Goal: Find specific page/section: Find specific page/section

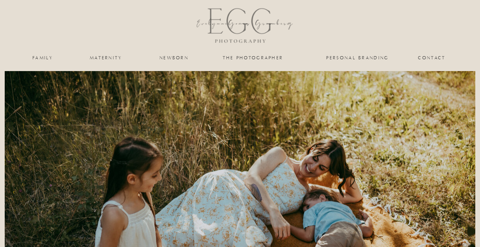
click at [50, 57] on nav "family" at bounding box center [43, 57] width 32 height 5
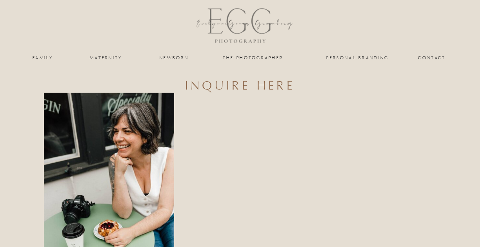
drag, startPoint x: 103, startPoint y: 58, endPoint x: 45, endPoint y: 57, distance: 58.4
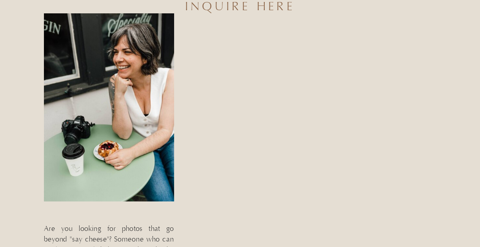
scroll to position [314, 0]
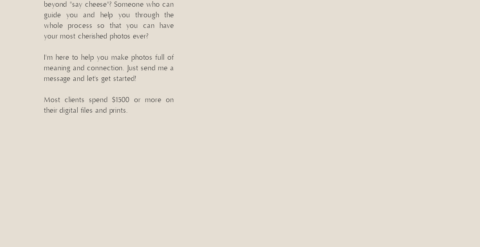
click at [147, 188] on div "Contact the photographer maternity newborn family personal branding inquire her…" at bounding box center [240, 251] width 480 height 1130
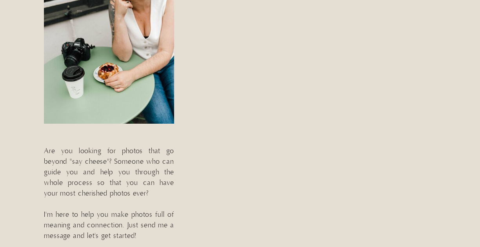
scroll to position [392, 0]
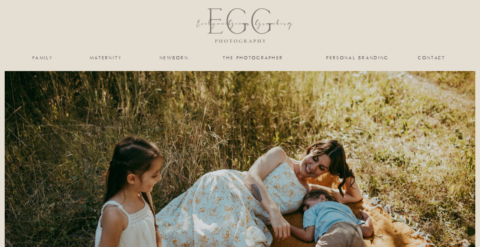
click at [341, 58] on nav "personal branding" at bounding box center [357, 57] width 64 height 5
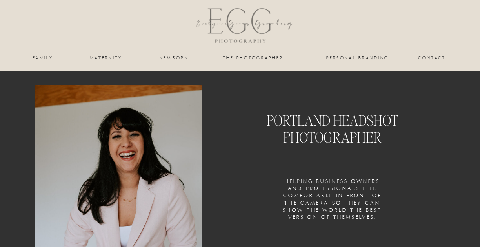
click at [36, 55] on nav "family" at bounding box center [43, 57] width 32 height 5
